Goal: Consume media (video, audio): Watch videos, listen to music or podcasts

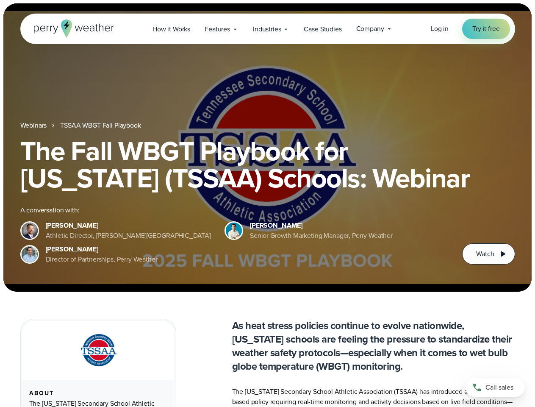
click at [267, 203] on div "The Fall WBGT Playbook for [US_STATE] (TSSAA) Schools: Webinar A conversation w…" at bounding box center [267, 200] width 495 height 127
click at [267, 29] on span "Industries" at bounding box center [267, 29] width 28 height 10
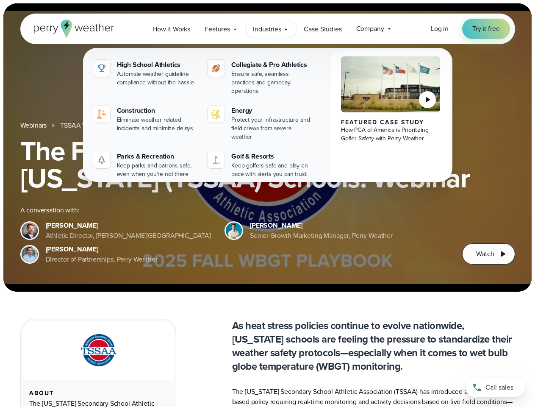
click at [267, 147] on h1 "The Fall WBGT Playbook for [US_STATE] (TSSAA) Schools: Webinar" at bounding box center [267, 164] width 495 height 54
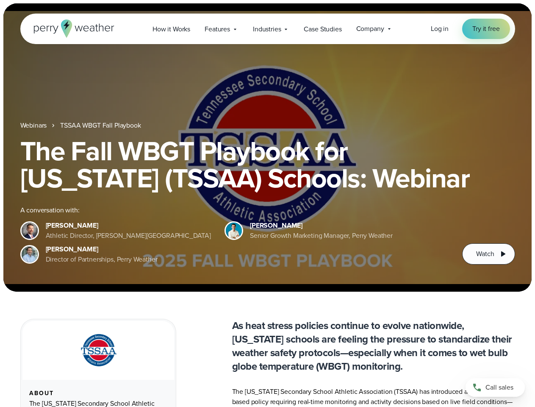
click at [101, 125] on link "TSSAA WBGT Fall Playbook" at bounding box center [100, 125] width 81 height 10
click at [489, 254] on span "Watch" at bounding box center [485, 254] width 18 height 10
